Goal: Information Seeking & Learning: Learn about a topic

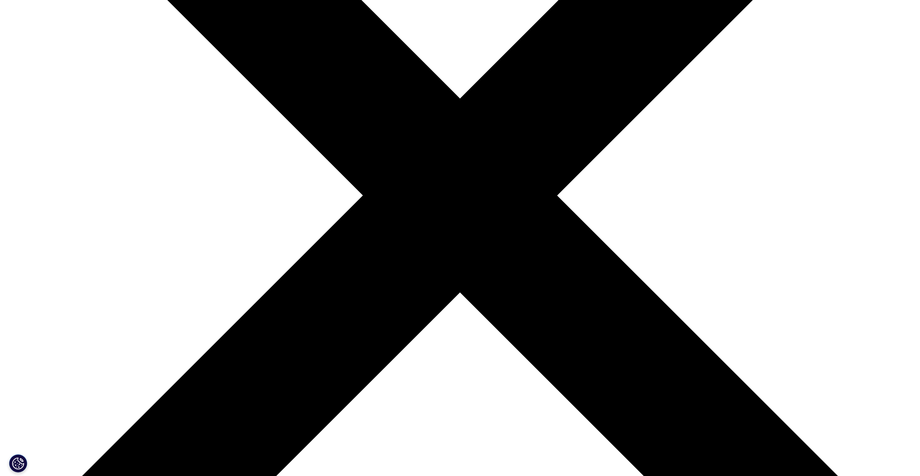
scroll to position [242, 0]
